Goal: Ask a question

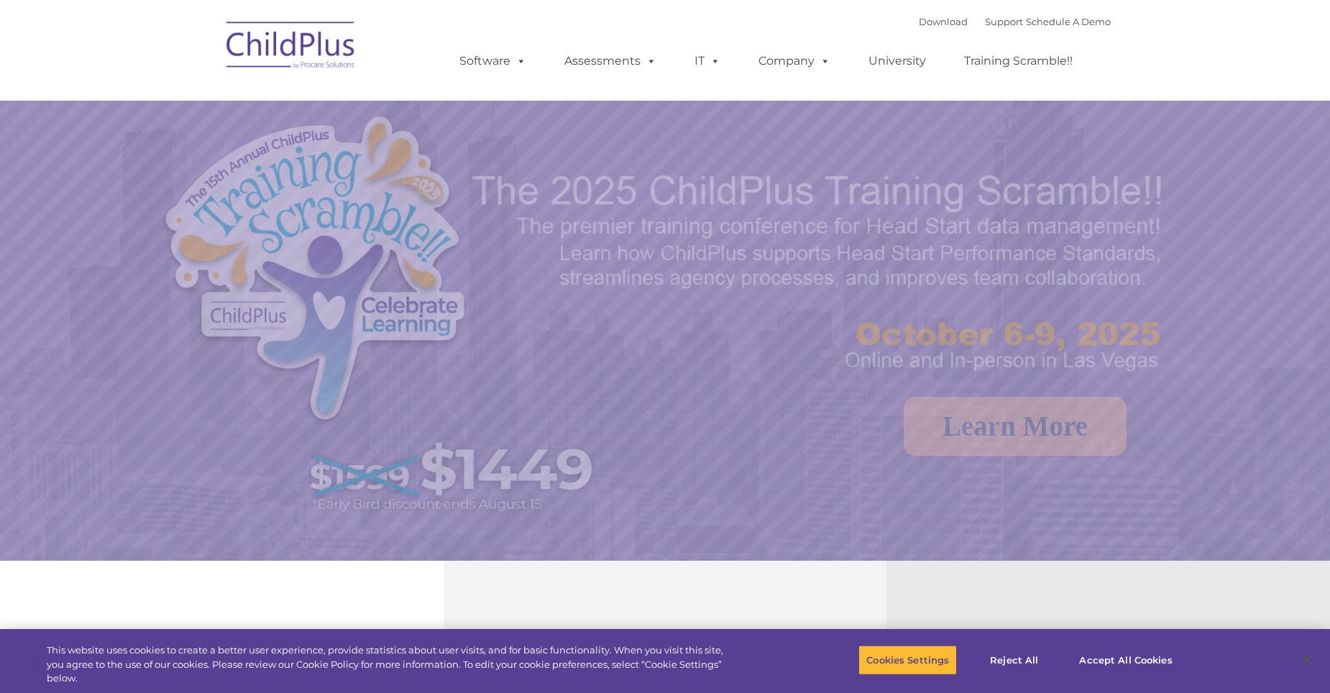
select select "MEDIUM"
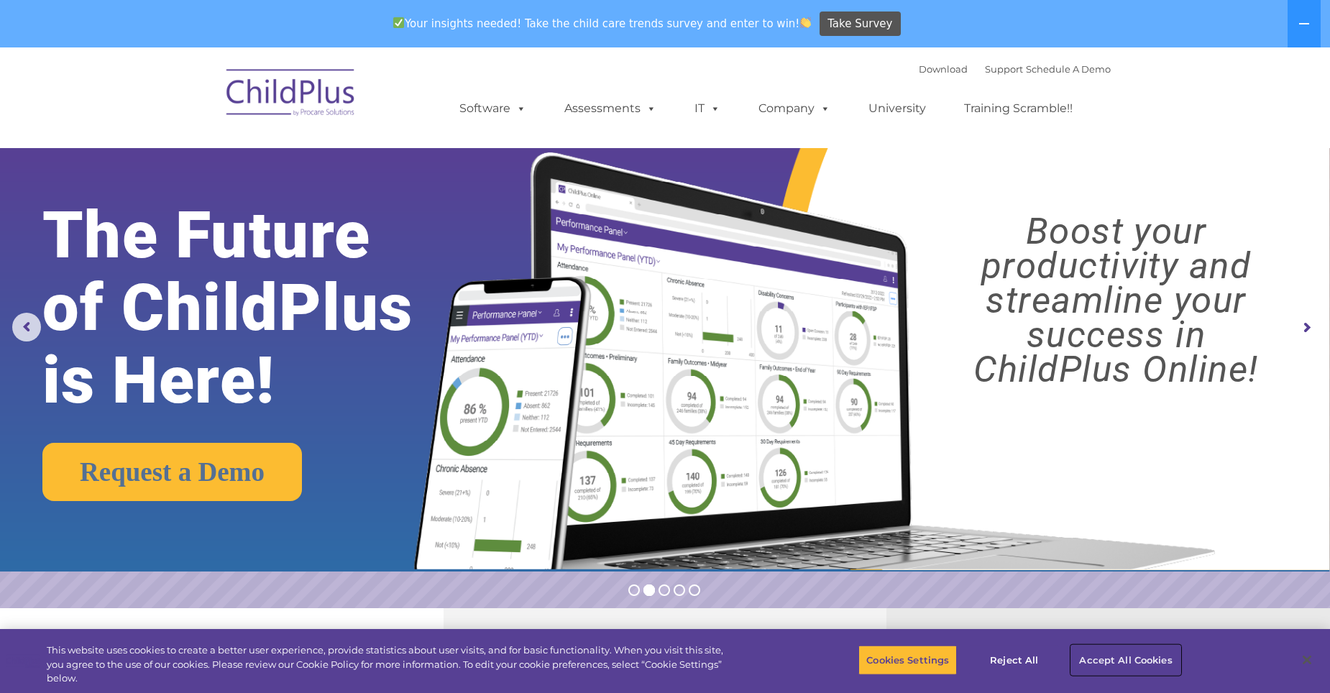
click at [1115, 657] on button "Accept All Cookies" at bounding box center [1125, 660] width 109 height 30
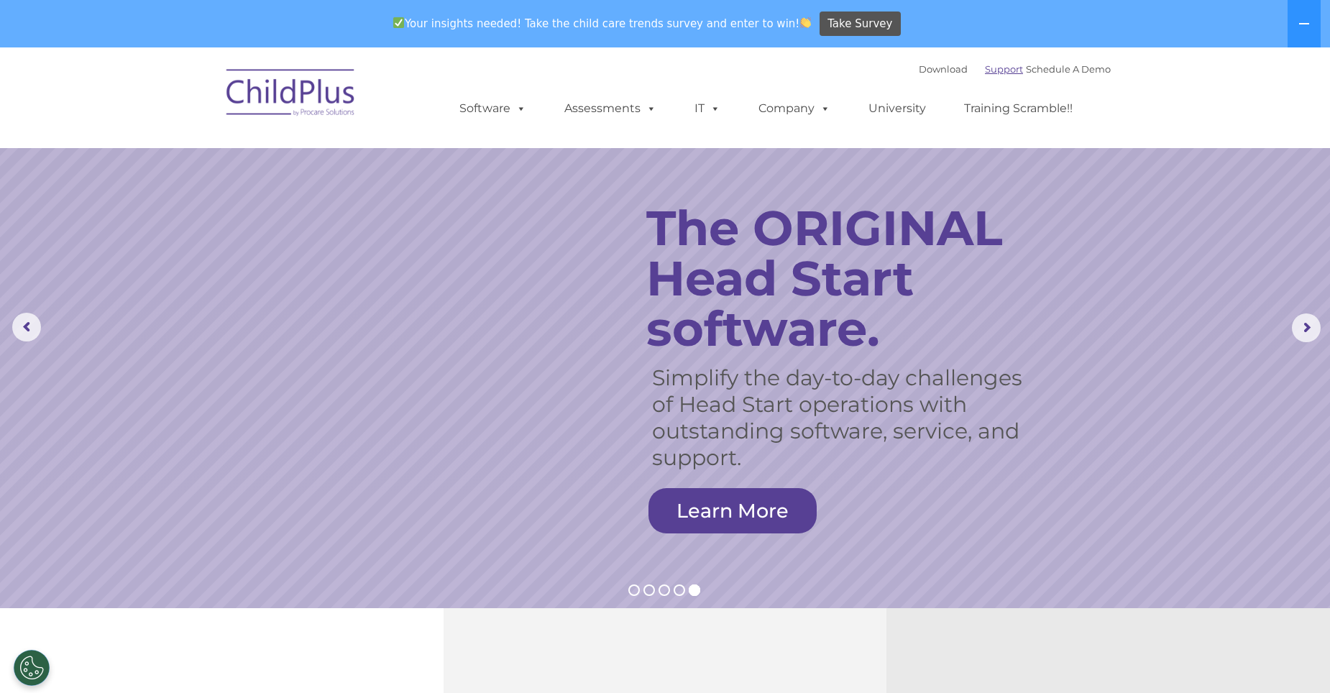
click at [985, 69] on link "Support" at bounding box center [1004, 68] width 38 height 11
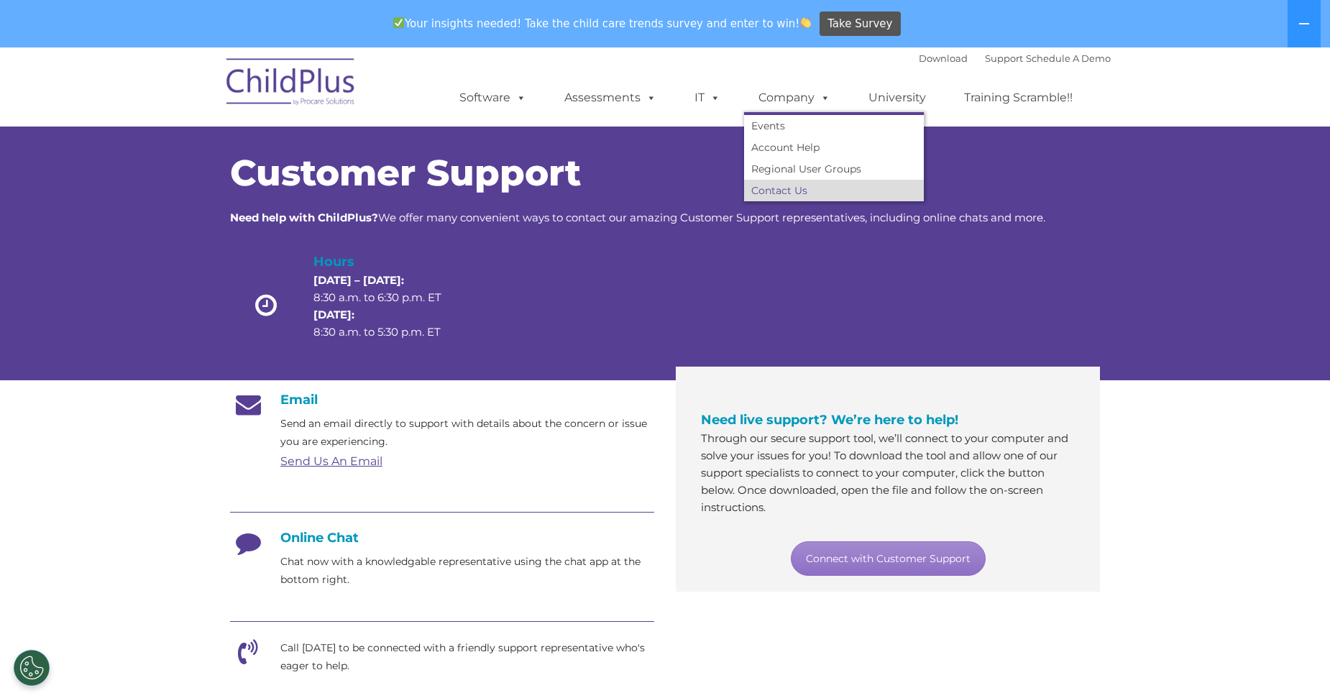
click at [781, 188] on link "Contact Us" at bounding box center [834, 191] width 180 height 22
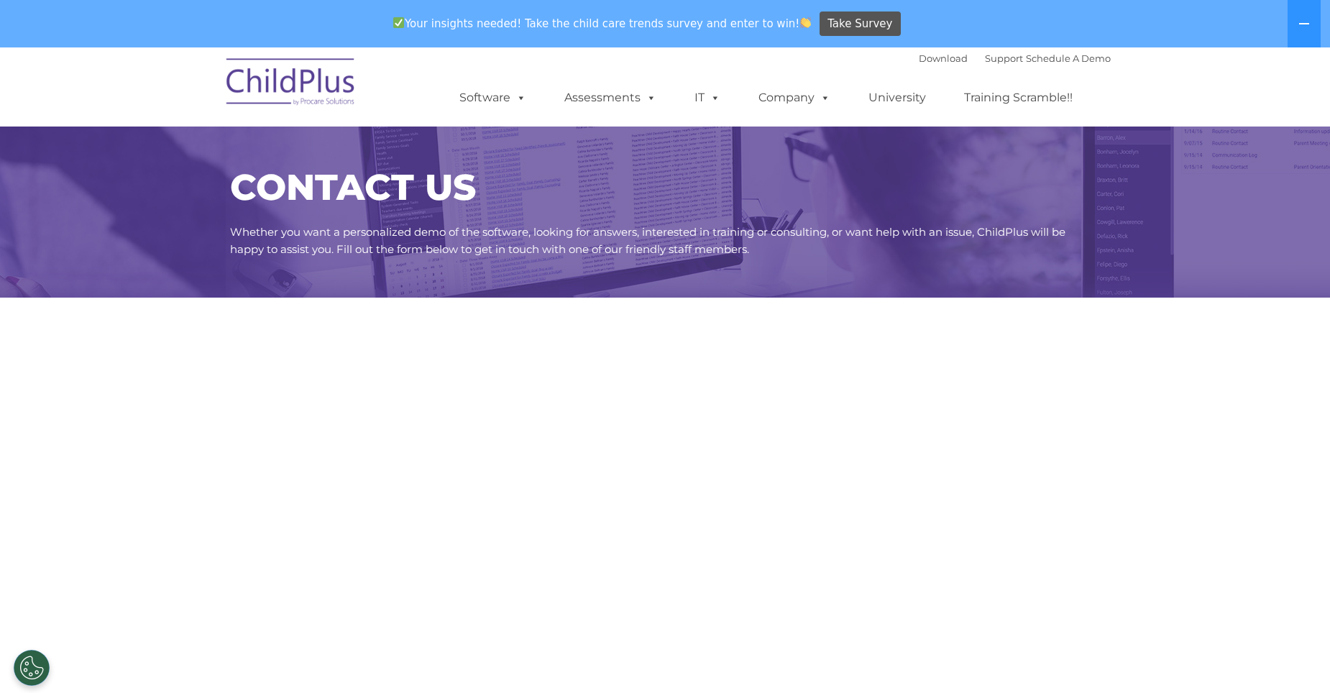
select select "MEDIUM"
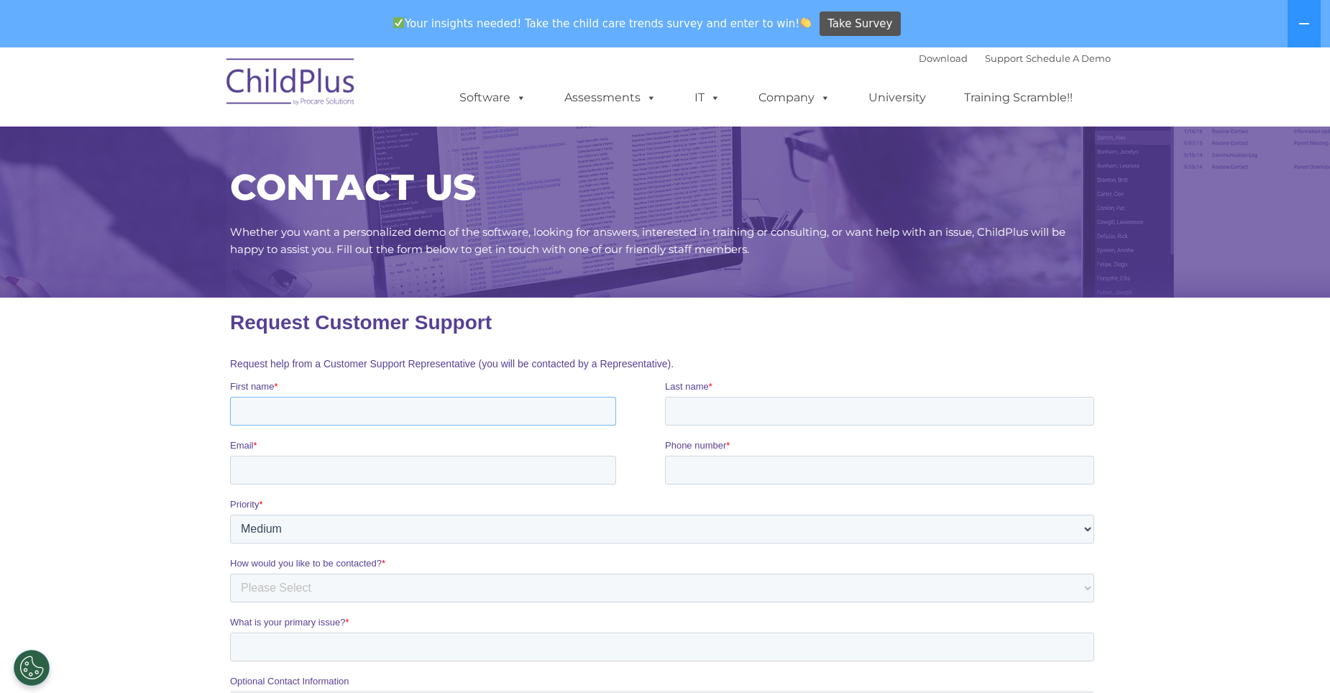
click at [303, 412] on input "First name *" at bounding box center [423, 411] width 386 height 29
type input "[PERSON_NAME]"
type input "[PERSON_NAME][EMAIL_ADDRESS][PERSON_NAME][DOMAIN_NAME]"
type input "3"
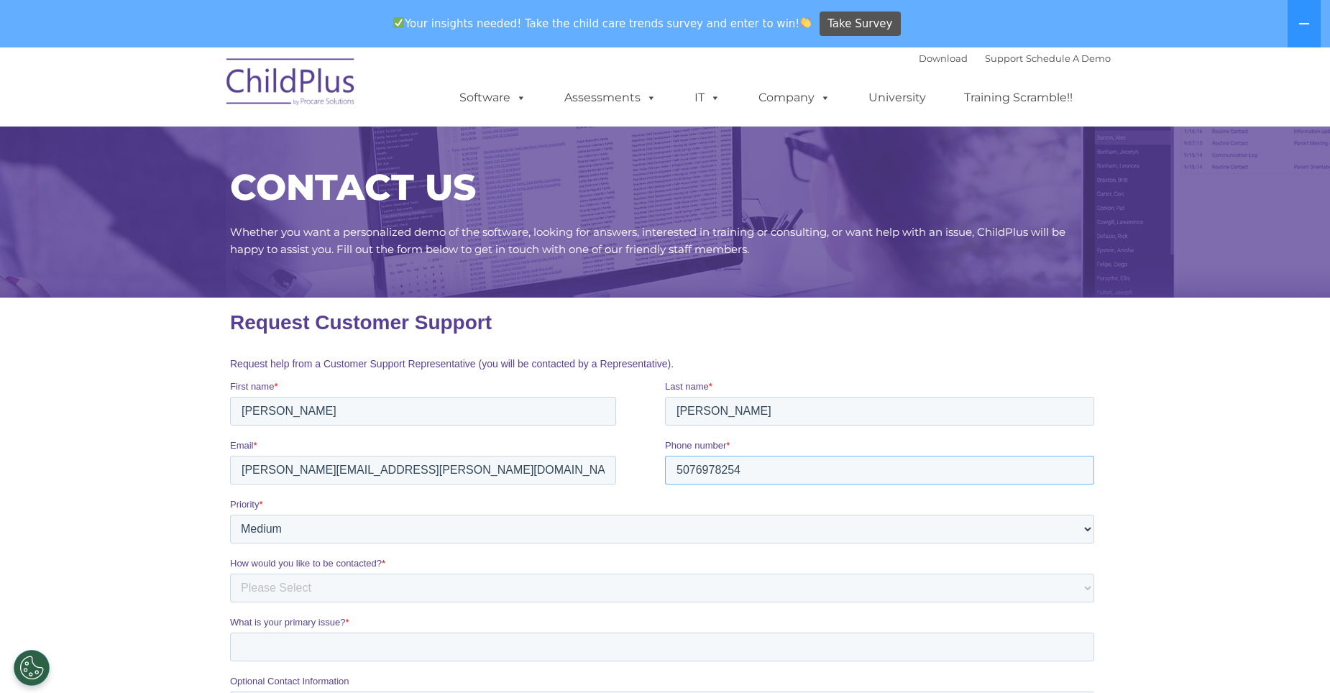
type input "5076978254"
click at [401, 529] on select "Please Select Low Medium High" at bounding box center [662, 529] width 864 height 29
click at [1091, 537] on select "Please Select Low Medium High" at bounding box center [662, 529] width 864 height 29
click at [1091, 534] on select "Please Select Low Medium High" at bounding box center [662, 529] width 864 height 29
select select "HIGH"
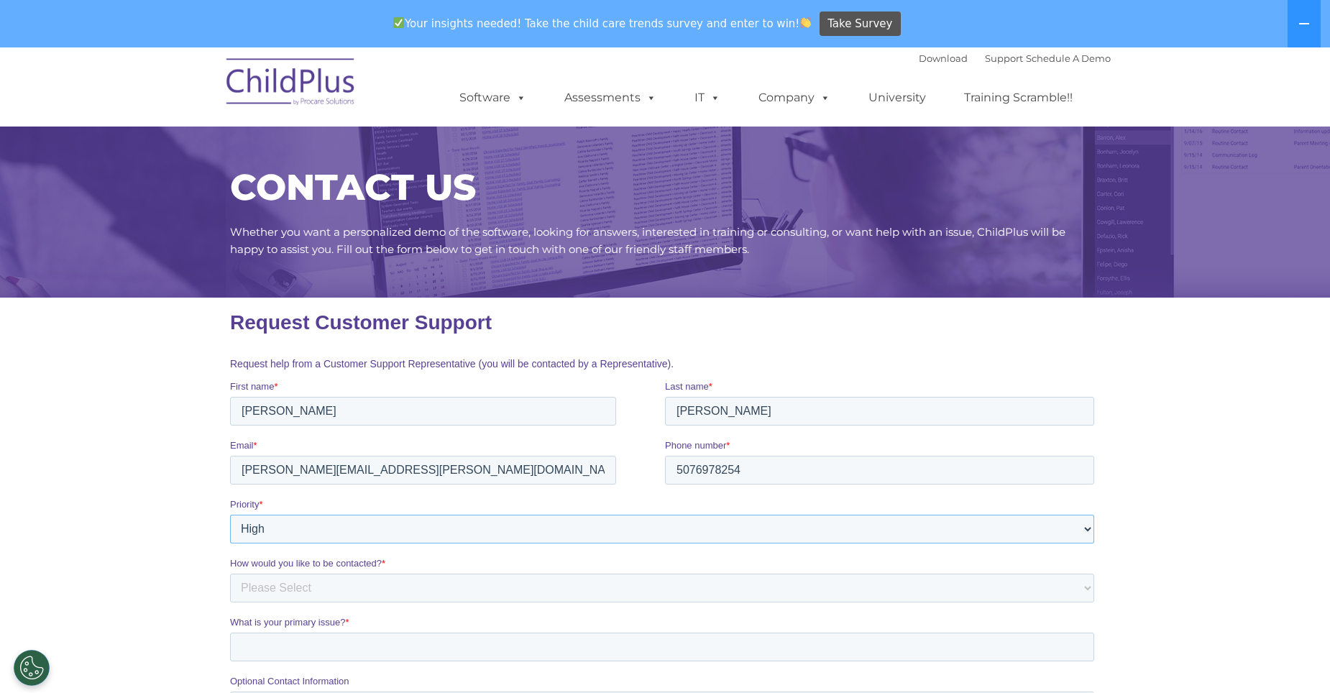
click at [230, 515] on select "Please Select Low Medium High" at bounding box center [662, 529] width 864 height 29
click at [357, 586] on select "Please Select Phone Email" at bounding box center [662, 588] width 864 height 29
select select "Email"
click at [230, 574] on select "Please Select Phone Email" at bounding box center [662, 588] width 864 height 29
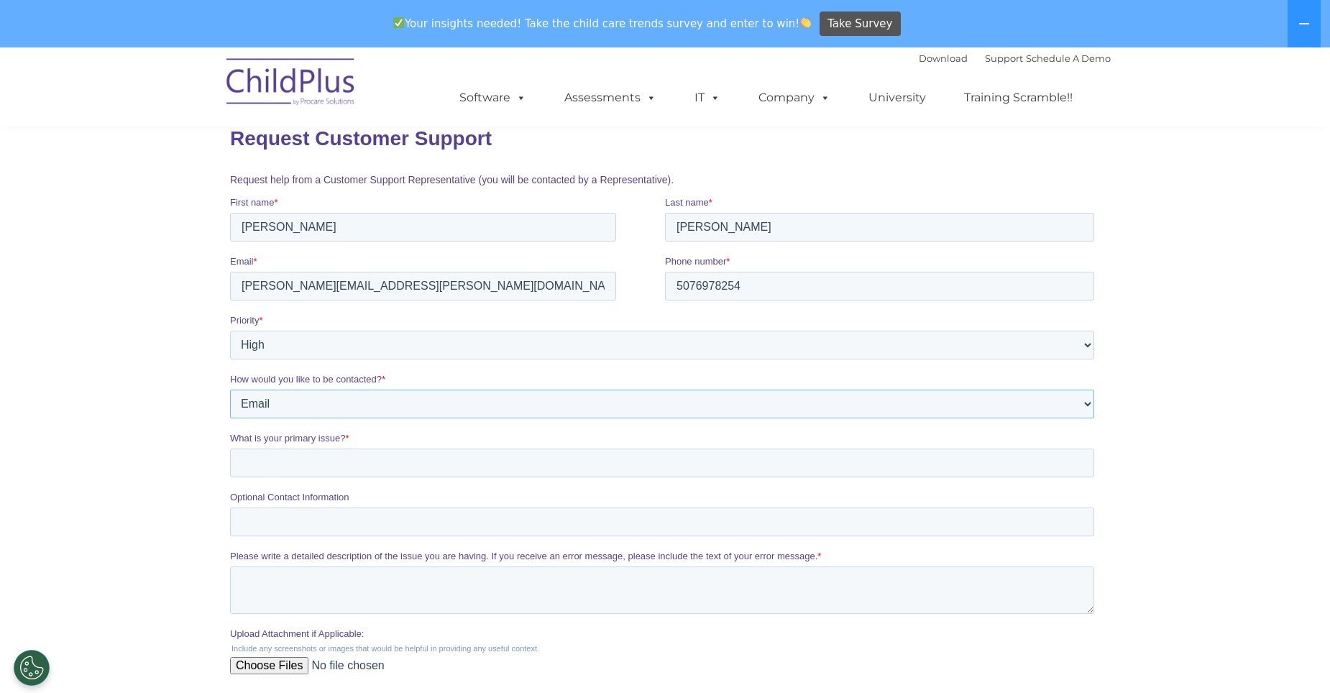
scroll to position [216, 0]
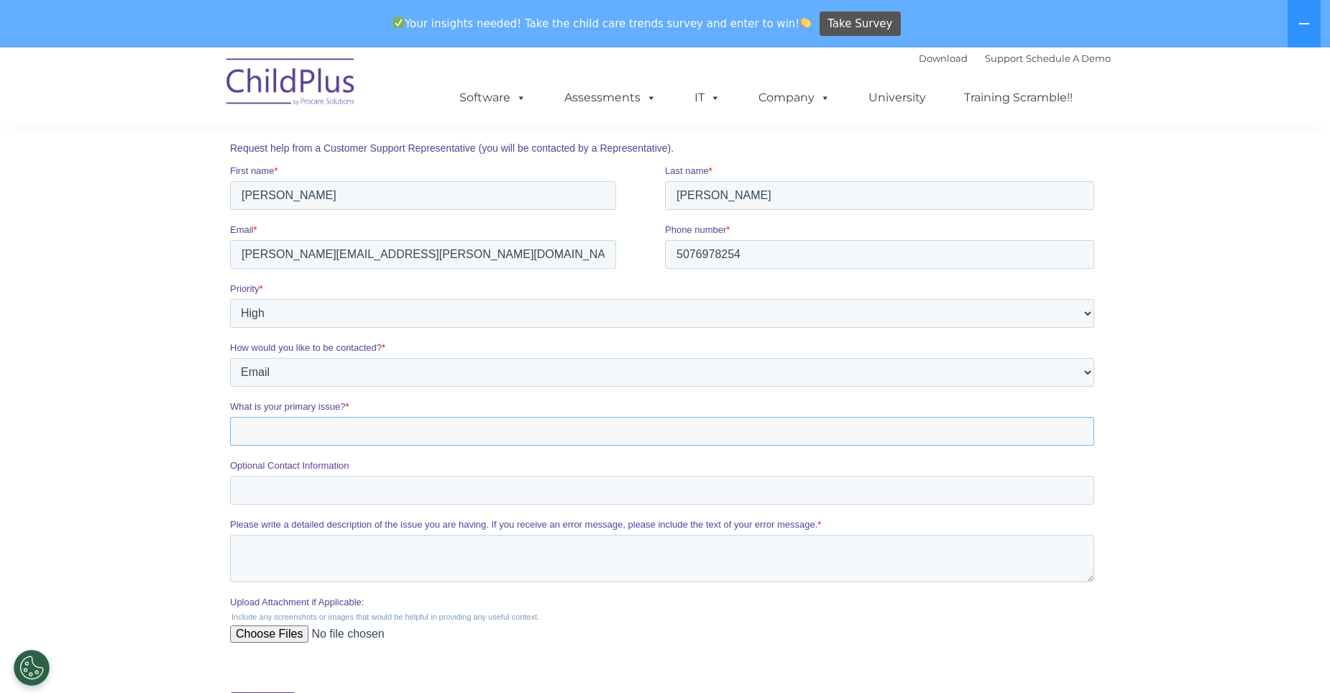
click at [331, 433] on input "What is your primary issue? *" at bounding box center [662, 431] width 864 height 29
type input "no issue looking for training"
click at [299, 490] on input "Optional Contact Information" at bounding box center [662, 490] width 864 height 29
click at [263, 554] on textarea "Please write a detailed description of the issue you are having. If you receive…" at bounding box center [662, 558] width 864 height 47
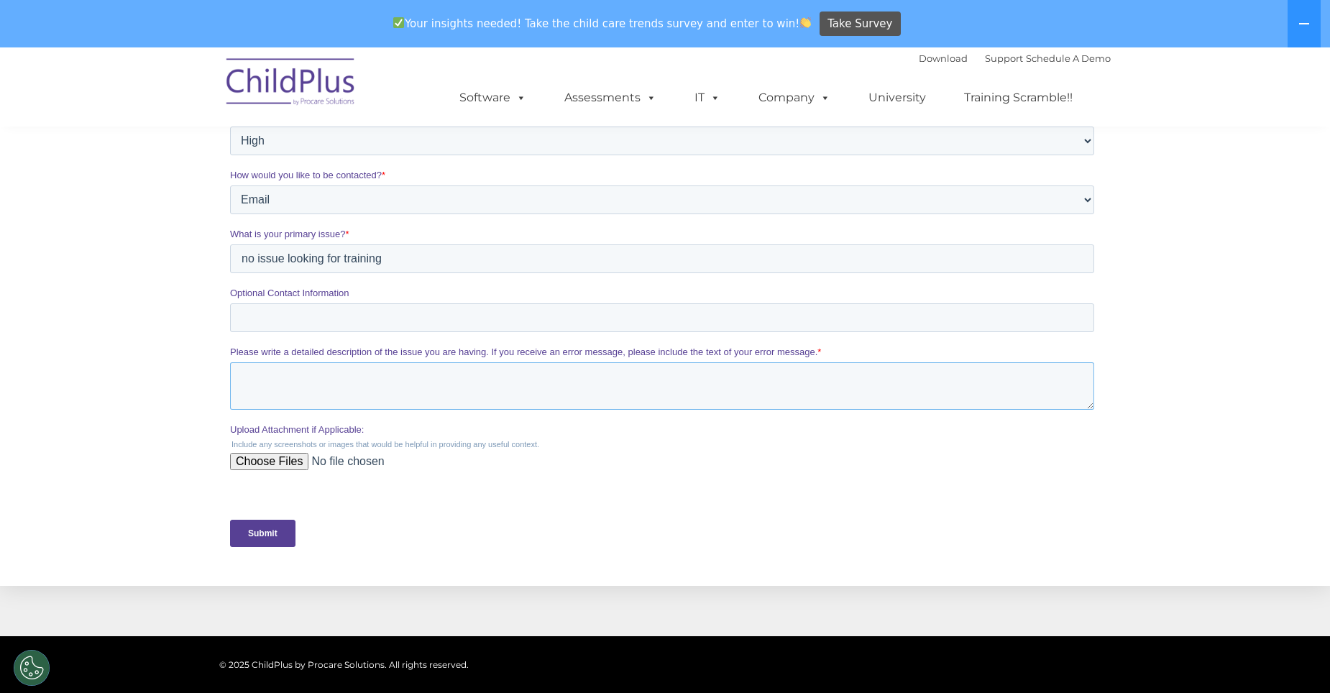
scroll to position [0, 0]
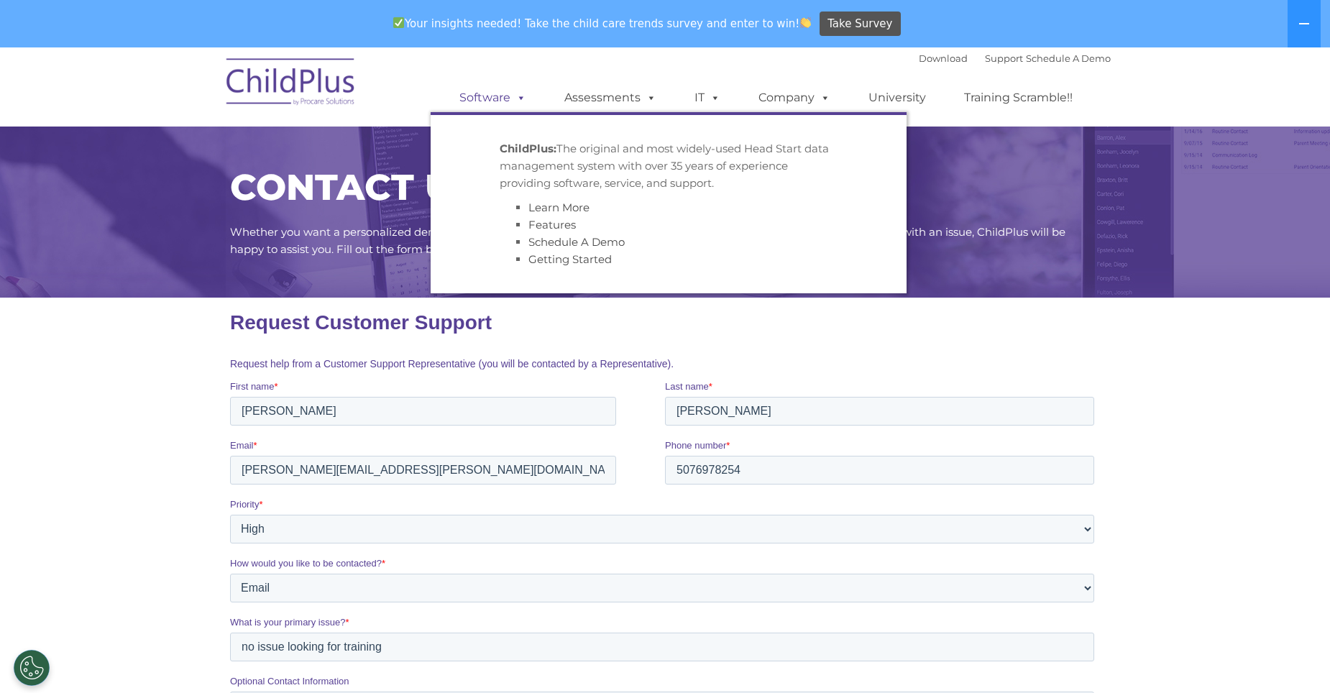
click at [511, 100] on span at bounding box center [518, 98] width 16 height 14
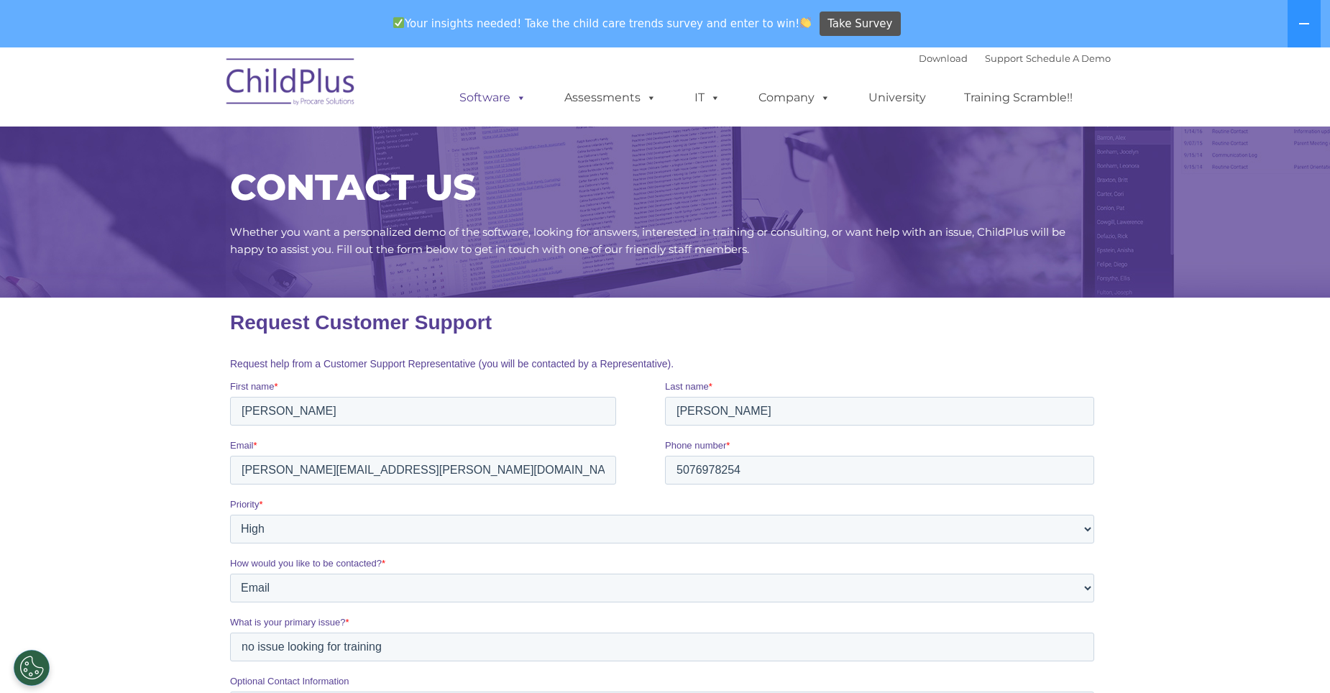
click at [517, 95] on span at bounding box center [518, 98] width 16 height 14
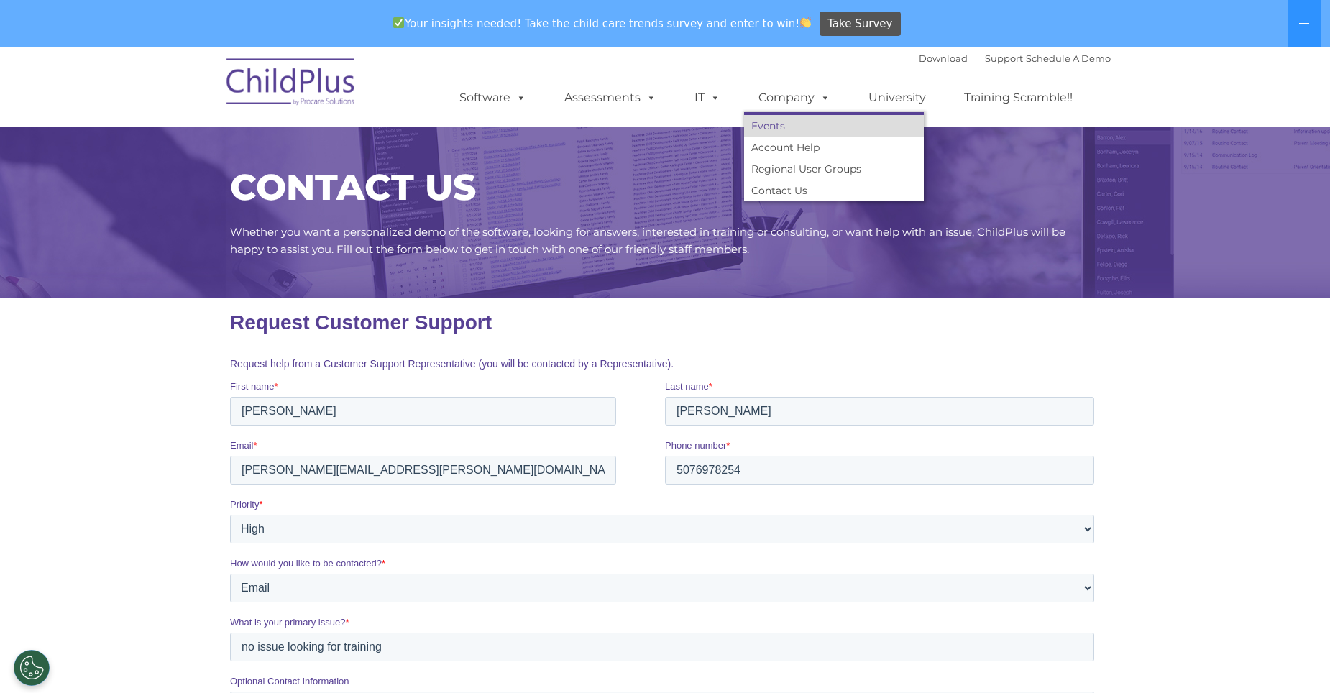
click at [788, 122] on link "Events" at bounding box center [834, 126] width 180 height 22
